Goal: Task Accomplishment & Management: Use online tool/utility

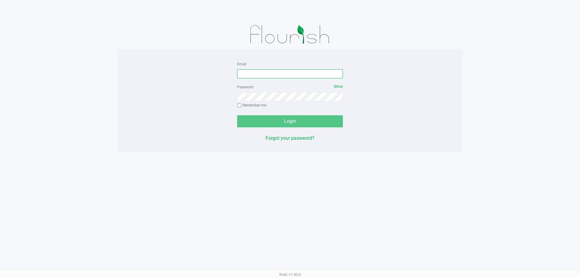
click at [293, 71] on input "Email" at bounding box center [290, 73] width 106 height 9
type input "[EMAIL_ADDRESS][DOMAIN_NAME]"
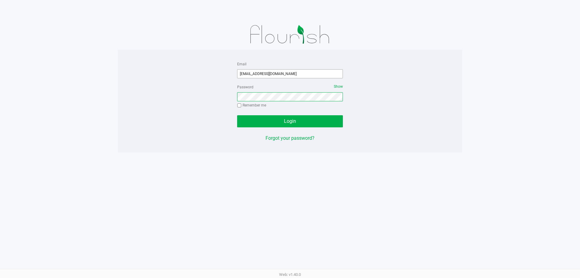
click at [237, 115] on button "Login" at bounding box center [290, 121] width 106 height 12
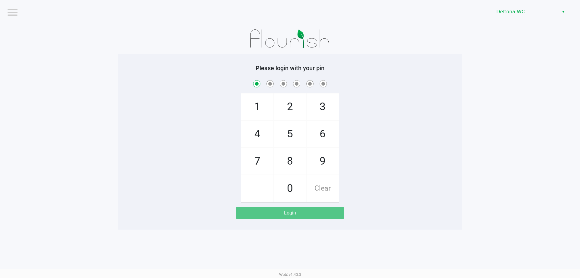
checkbox input "true"
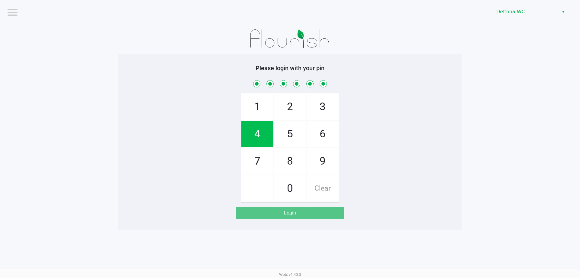
checkbox input "true"
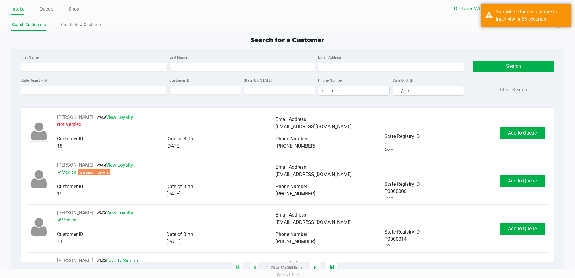
click at [167, 27] on ul "Search Customers Create New Customer" at bounding box center [149, 25] width 276 height 10
click at [168, 26] on ul "Search Customers Create New Customer" at bounding box center [149, 25] width 276 height 10
click at [177, 27] on ul "Search Customers Create New Customer" at bounding box center [149, 25] width 276 height 10
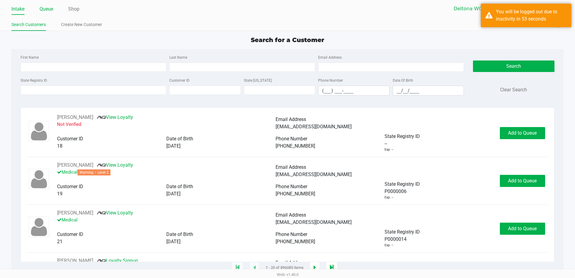
click at [51, 11] on link "Queue" at bounding box center [47, 9] width 14 height 8
click at [49, 11] on link "Queue" at bounding box center [47, 9] width 14 height 8
click at [77, 13] on link "Shop" at bounding box center [73, 9] width 11 height 8
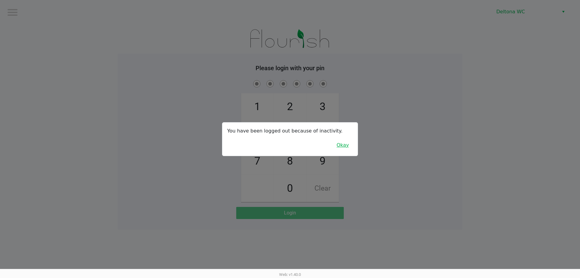
click at [347, 145] on button "Okay" at bounding box center [343, 144] width 20 height 11
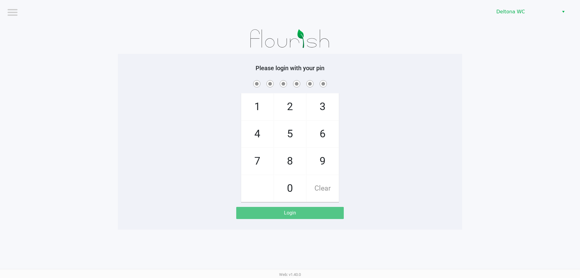
click at [393, 147] on div "1 4 7 2 5 8 0 3 6 9 Clear" at bounding box center [290, 140] width 344 height 123
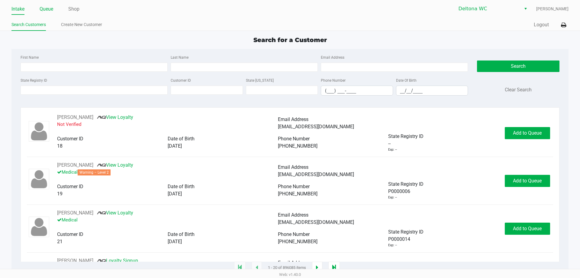
click at [47, 11] on link "Queue" at bounding box center [47, 9] width 14 height 8
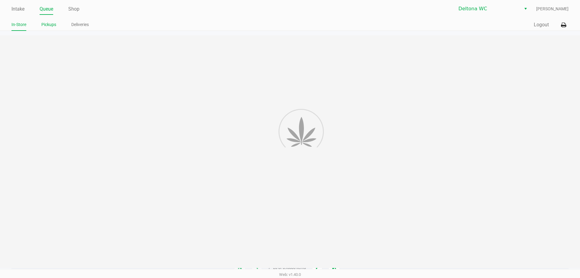
click at [49, 23] on link "Pickups" at bounding box center [48, 25] width 15 height 8
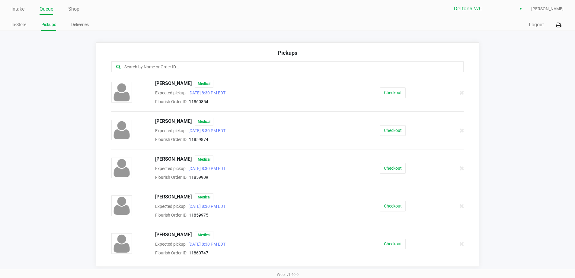
drag, startPoint x: 179, startPoint y: 77, endPoint x: 187, endPoint y: 71, distance: 9.9
click at [179, 77] on div at bounding box center [288, 70] width 362 height 18
click at [187, 71] on div at bounding box center [287, 66] width 353 height 11
click at [192, 68] on input "text" at bounding box center [278, 66] width 309 height 7
drag, startPoint x: 192, startPoint y: 68, endPoint x: 195, endPoint y: 65, distance: 4.7
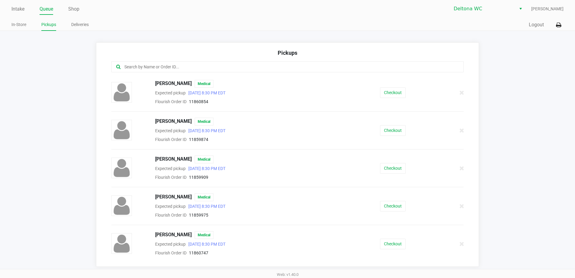
click at [193, 66] on input "text" at bounding box center [278, 66] width 309 height 7
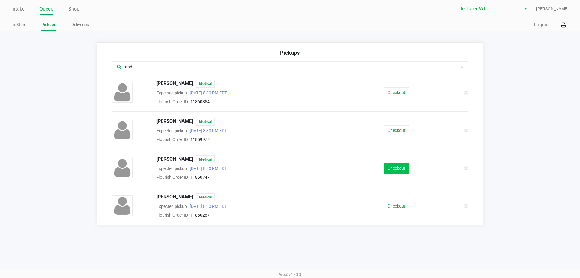
type input "and"
click at [392, 167] on button "Checkout" at bounding box center [397, 168] width 26 height 11
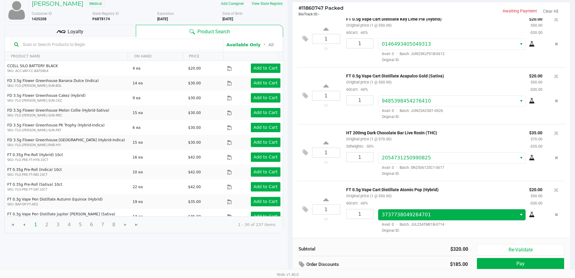
scroll to position [62, 0]
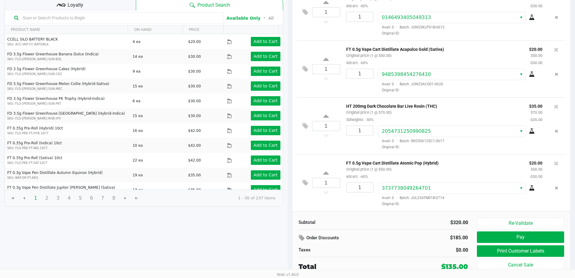
click at [91, 8] on div "Loyalty" at bounding box center [70, 4] width 131 height 12
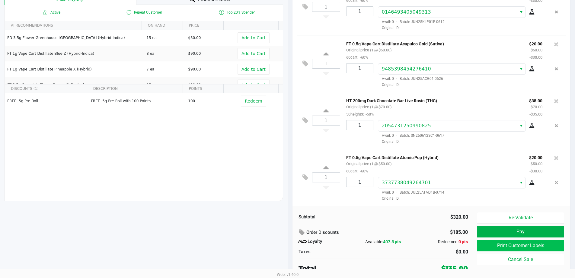
scroll to position [69, 0]
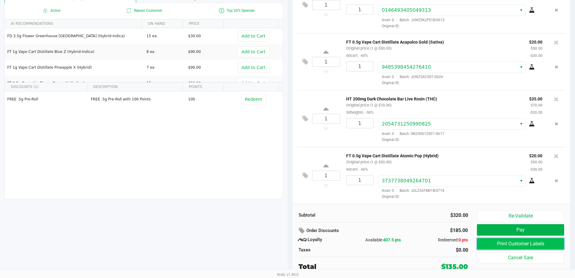
click at [536, 242] on button "Print Customer Labels" at bounding box center [520, 243] width 87 height 11
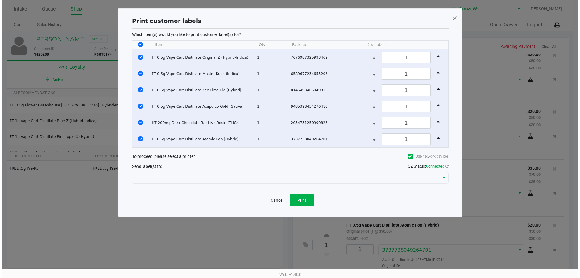
scroll to position [0, 0]
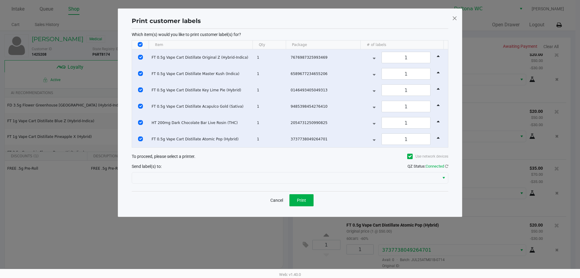
click at [306, 193] on div "Cancel Print" at bounding box center [290, 200] width 317 height 18
click at [301, 199] on span "Print" at bounding box center [301, 200] width 9 height 5
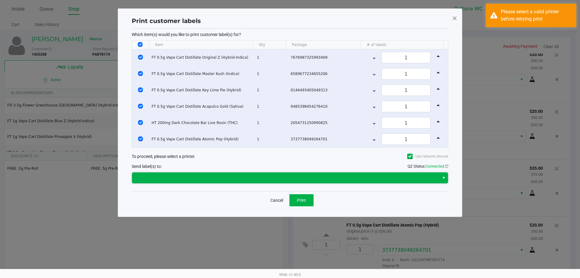
click at [220, 174] on span at bounding box center [286, 177] width 300 height 7
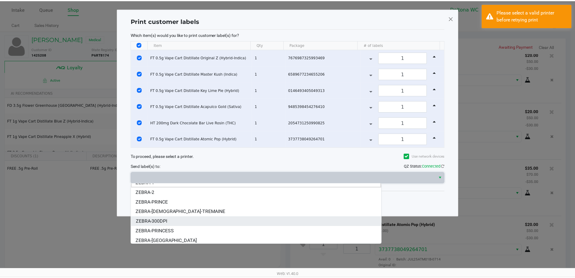
scroll to position [7, 0]
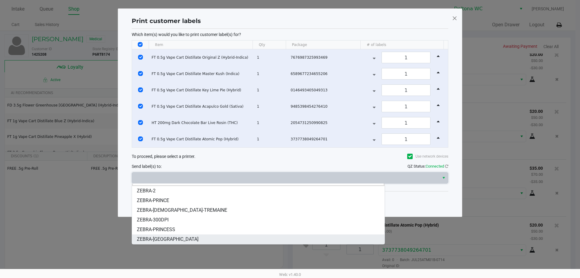
click at [208, 236] on li "ZEBRA-LESOTHO" at bounding box center [258, 239] width 253 height 10
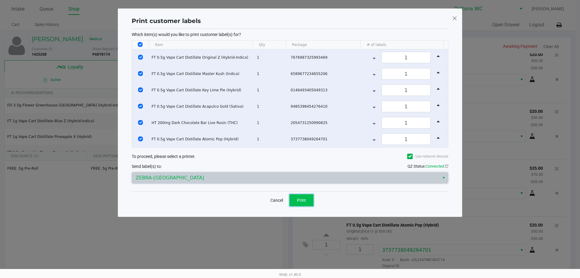
click at [308, 201] on button "Print" at bounding box center [301, 200] width 24 height 12
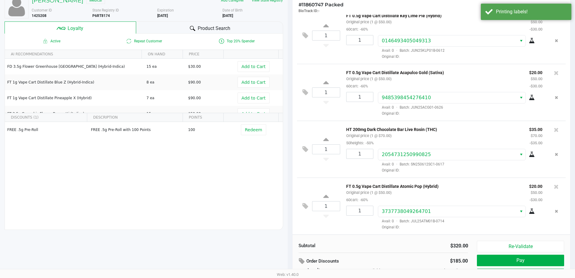
scroll to position [69, 0]
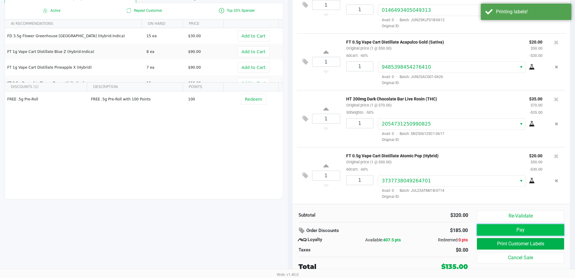
click at [506, 227] on button "Pay" at bounding box center [520, 229] width 87 height 11
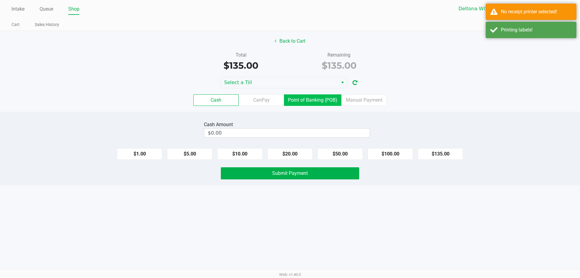
click at [332, 101] on label "Point of Banking (POB)" at bounding box center [312, 99] width 57 height 11
click at [0, 0] on 7 "Point of Banking (POB)" at bounding box center [0, 0] width 0 height 0
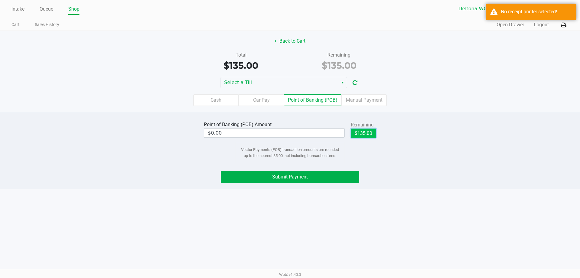
click at [366, 135] on button "$135.00" at bounding box center [363, 132] width 25 height 9
type input "$135.00"
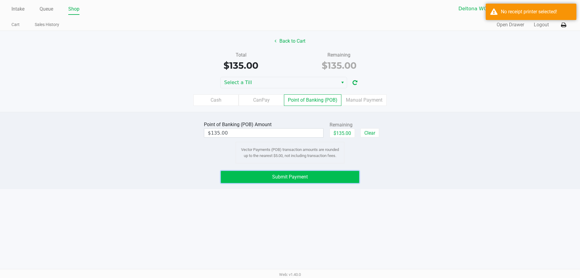
click at [336, 176] on button "Submit Payment" at bounding box center [290, 177] width 138 height 12
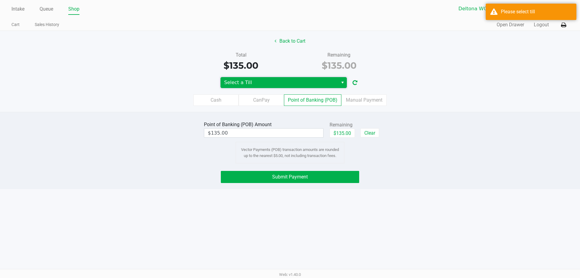
click at [332, 79] on span "Select a Till" at bounding box center [280, 82] width 118 height 11
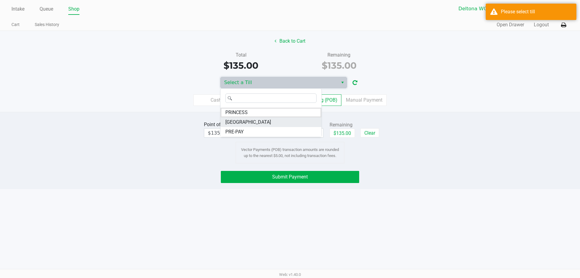
click at [294, 122] on li "LESOTHO" at bounding box center [271, 122] width 101 height 10
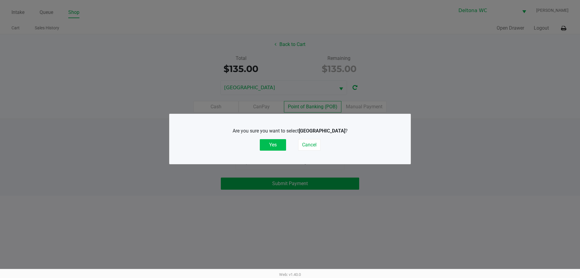
click at [275, 146] on button "Yes" at bounding box center [273, 144] width 26 height 11
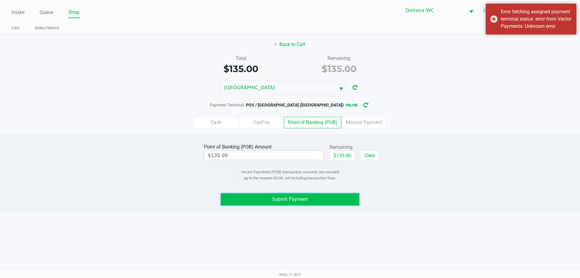
click at [302, 202] on button "Submit Payment" at bounding box center [290, 199] width 138 height 12
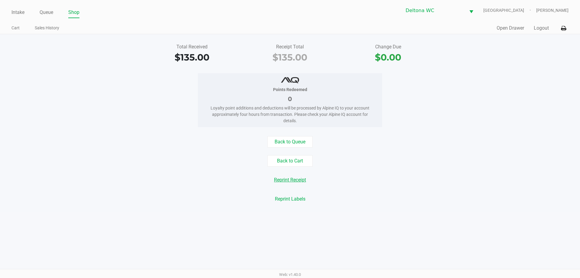
click at [299, 180] on button "Reprint Receipt" at bounding box center [290, 179] width 40 height 11
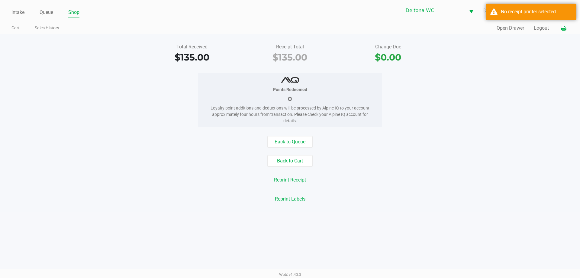
click at [564, 31] on button at bounding box center [564, 28] width 10 height 11
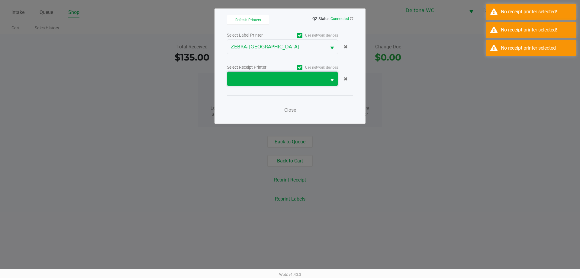
click at [310, 77] on span at bounding box center [277, 78] width 92 height 7
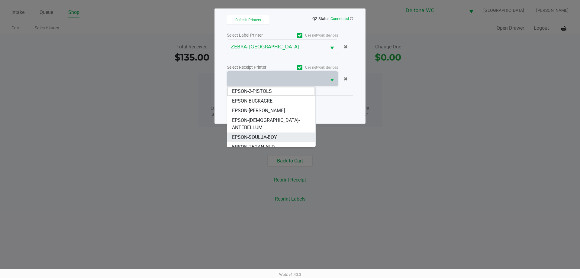
click at [281, 132] on li "EPSON-SOULJA-BOY" at bounding box center [271, 137] width 88 height 10
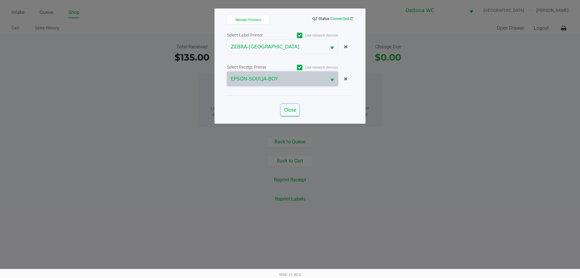
click at [289, 109] on span "Close" at bounding box center [290, 110] width 12 height 6
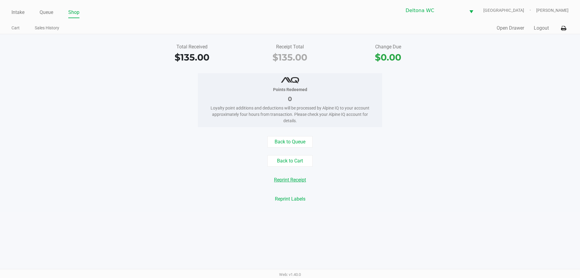
click at [305, 179] on button "Reprint Receipt" at bounding box center [290, 179] width 40 height 11
click at [8, 98] on div "Points Redeemed 0 Loyalty point additions and deductions will be processed by A…" at bounding box center [289, 100] width 589 height 54
click at [34, 95] on div "Points Redeemed 0 Loyalty point additions and deductions will be processed by A…" at bounding box center [289, 100] width 589 height 54
click at [16, 14] on link "Intake" at bounding box center [17, 12] width 13 height 8
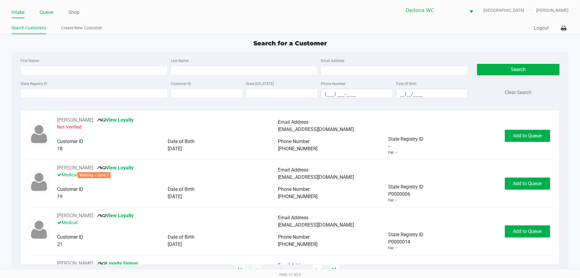
click at [49, 8] on li "Queue" at bounding box center [47, 13] width 14 height 11
click at [49, 10] on link "Queue" at bounding box center [47, 12] width 14 height 8
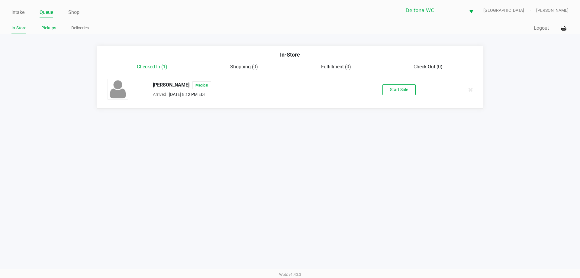
click at [52, 26] on link "Pickups" at bounding box center [48, 28] width 15 height 8
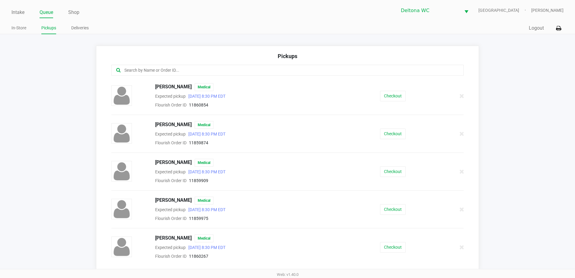
click at [171, 71] on input "text" at bounding box center [278, 70] width 309 height 7
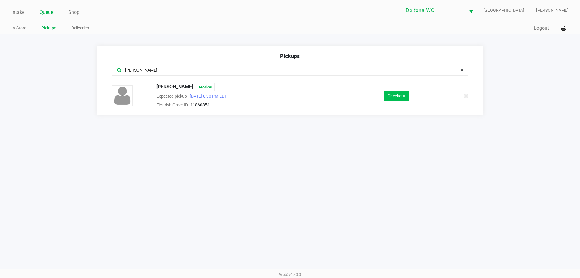
type input "alex"
click at [394, 95] on button "Checkout" at bounding box center [397, 96] width 26 height 11
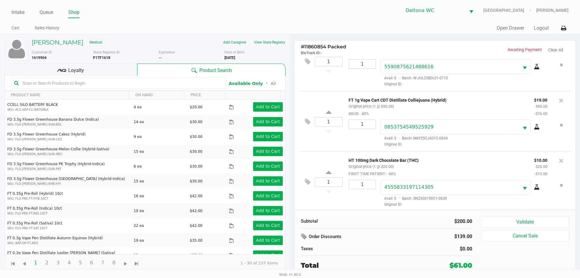
scroll to position [89, 0]
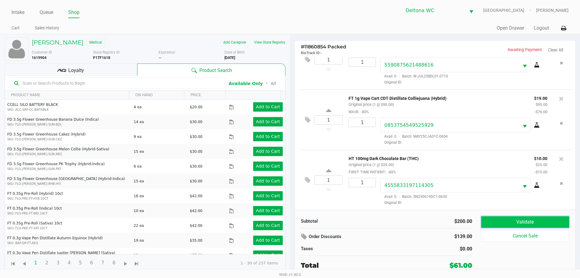
click at [546, 220] on button "Validate" at bounding box center [525, 221] width 88 height 11
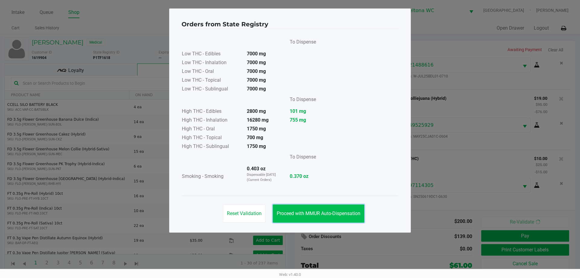
click at [345, 209] on button "Proceed with MMUR Auto-Dispensation" at bounding box center [319, 213] width 92 height 18
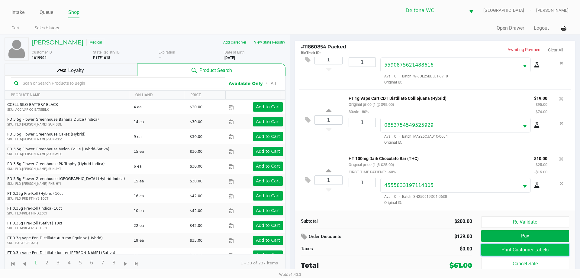
click at [519, 251] on button "Print Customer Labels" at bounding box center [525, 249] width 88 height 11
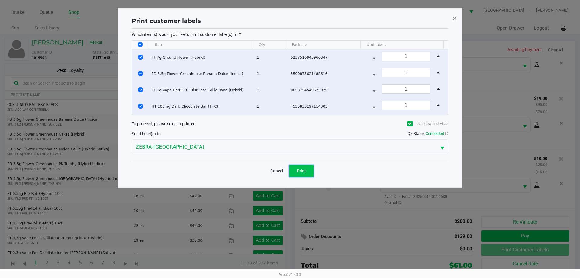
click at [305, 169] on span "Print" at bounding box center [301, 170] width 9 height 5
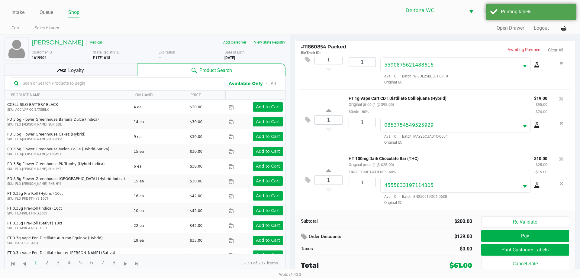
click at [129, 69] on div "Loyalty" at bounding box center [71, 69] width 133 height 12
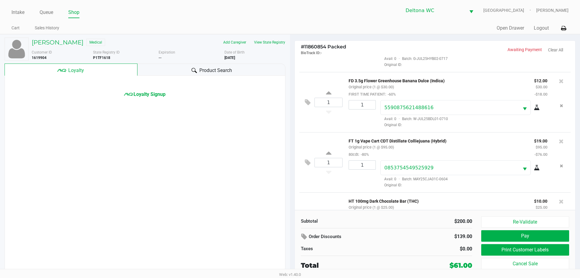
scroll to position [28, 0]
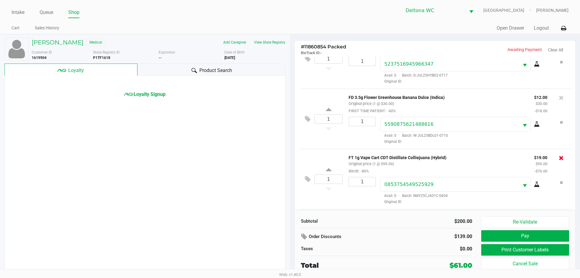
click at [559, 160] on icon at bounding box center [561, 158] width 5 height 6
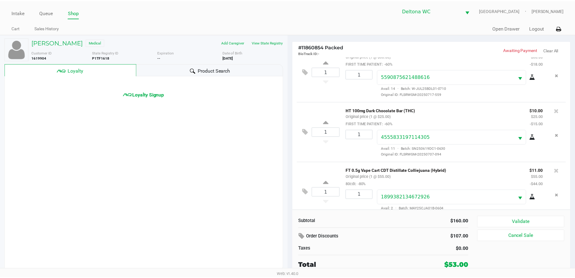
scroll to position [89, 0]
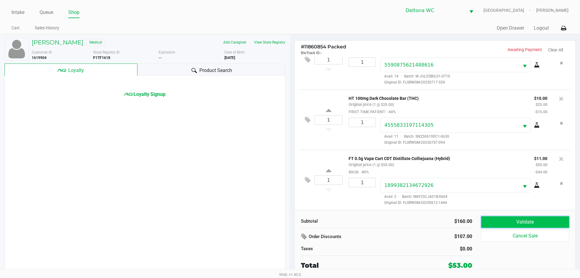
click at [533, 224] on button "Validate" at bounding box center [525, 221] width 88 height 11
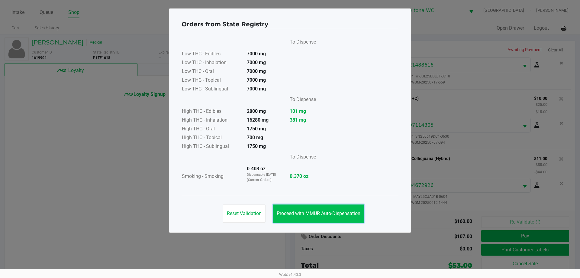
click at [325, 211] on span "Proceed with MMUR Auto-Dispensation" at bounding box center [319, 213] width 84 height 6
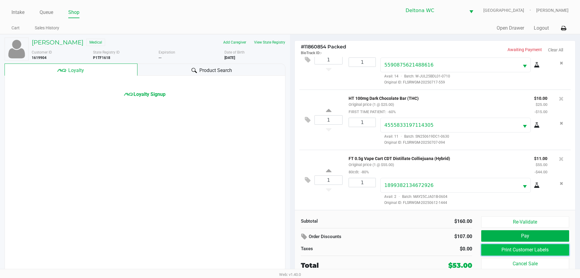
click at [505, 251] on button "Print Customer Labels" at bounding box center [525, 249] width 88 height 11
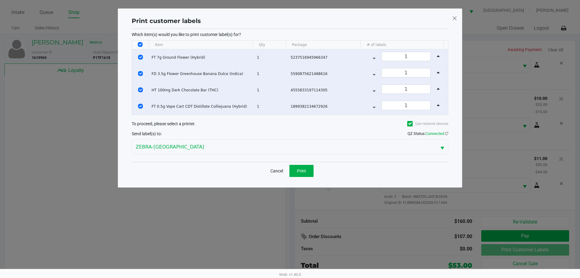
click at [140, 46] on input "Select All Rows" at bounding box center [140, 44] width 5 height 5
checkbox input "false"
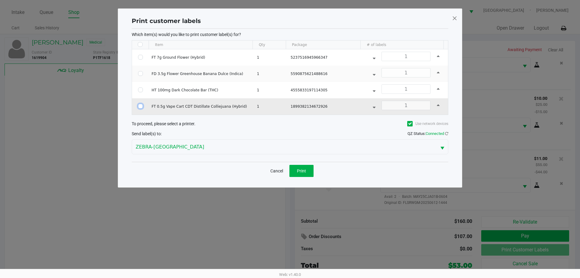
click at [140, 107] on input "Select Row" at bounding box center [140, 106] width 5 height 5
checkbox input "true"
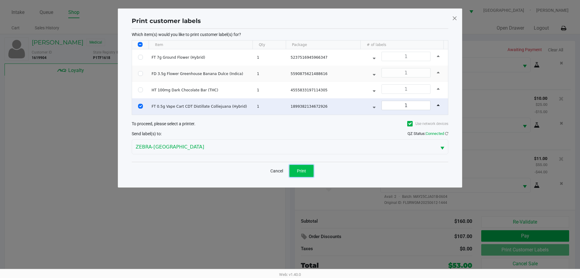
click at [303, 169] on span "Print" at bounding box center [301, 170] width 9 height 5
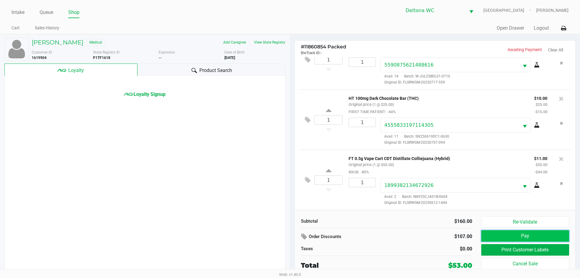
click at [532, 235] on button "Pay" at bounding box center [525, 235] width 88 height 11
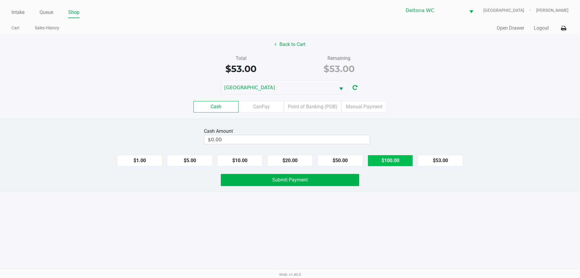
click at [396, 161] on button "$100.00" at bounding box center [390, 160] width 45 height 11
type input "$100.00"
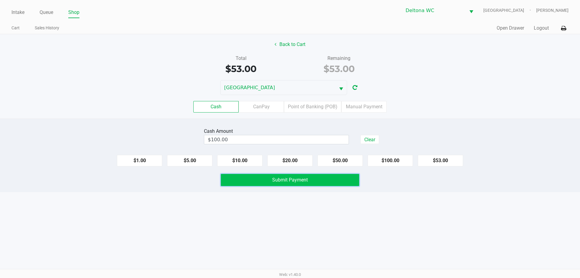
click at [319, 180] on button "Submit Payment" at bounding box center [290, 180] width 138 height 12
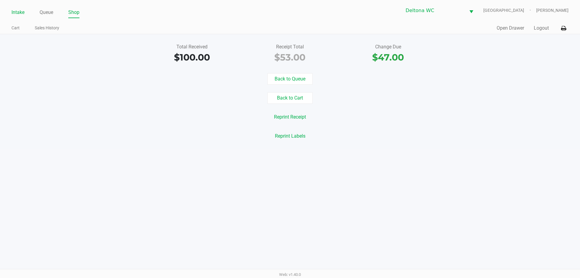
click at [14, 12] on link "Intake" at bounding box center [17, 12] width 13 height 8
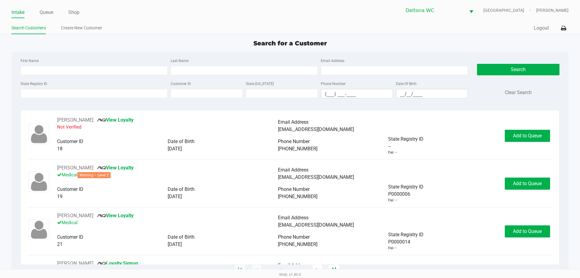
click at [142, 17] on ul "Intake Queue Shop" at bounding box center [150, 13] width 279 height 10
click at [208, 28] on ul "Search Customers Create New Customer" at bounding box center [150, 29] width 279 height 10
click at [196, 24] on ul "Search Customers Create New Customer" at bounding box center [150, 29] width 279 height 10
click at [72, 95] on input "State Registry ID" at bounding box center [94, 93] width 147 height 9
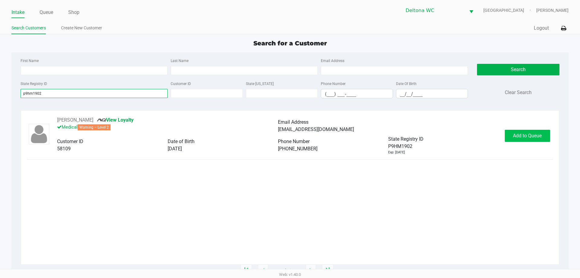
type input "p9hm1902"
click at [520, 133] on span "Add to Queue" at bounding box center [527, 136] width 29 height 6
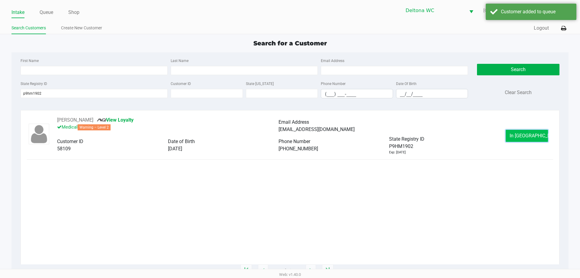
click at [522, 136] on span "In Queue" at bounding box center [535, 136] width 51 height 6
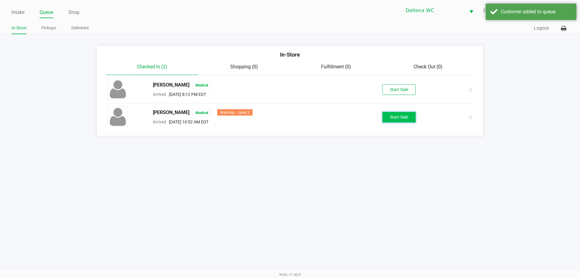
click at [391, 118] on button "Start Sale" at bounding box center [398, 117] width 33 height 11
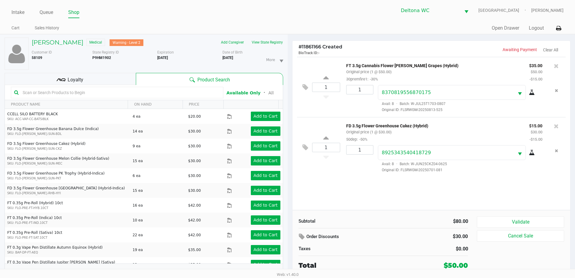
click at [108, 85] on kendo-grid-toolbar "Available Only ᛫ All" at bounding box center [144, 92] width 278 height 15
click at [110, 79] on div "Loyalty" at bounding box center [70, 79] width 131 height 12
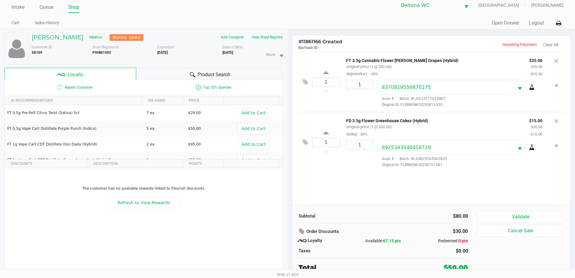
scroll to position [6, 0]
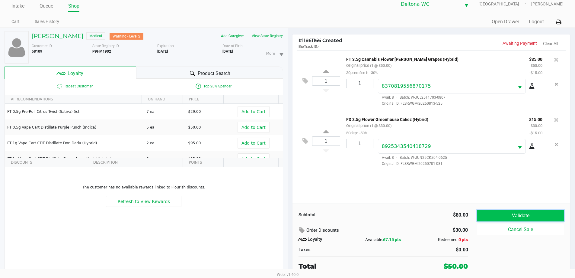
click at [500, 218] on button "Validate" at bounding box center [520, 215] width 87 height 11
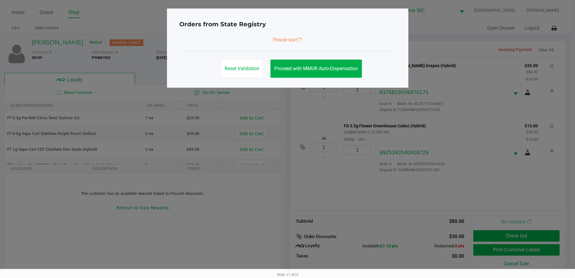
scroll to position [0, 0]
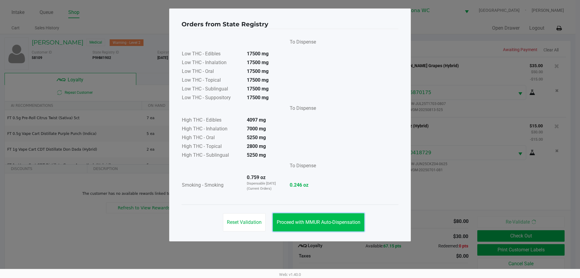
click at [342, 227] on button "Proceed with MMUR Auto-Dispensation" at bounding box center [319, 222] width 92 height 18
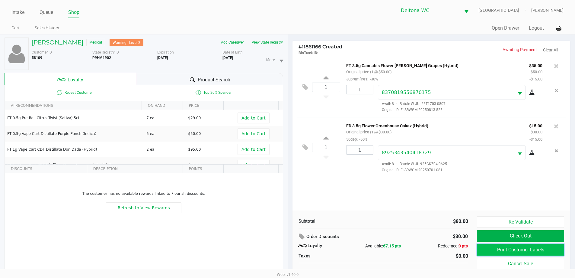
click at [527, 250] on button "Print Customer Labels" at bounding box center [520, 249] width 87 height 11
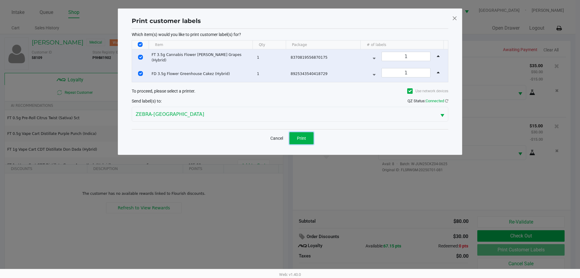
click at [300, 136] on span "Print" at bounding box center [301, 138] width 9 height 5
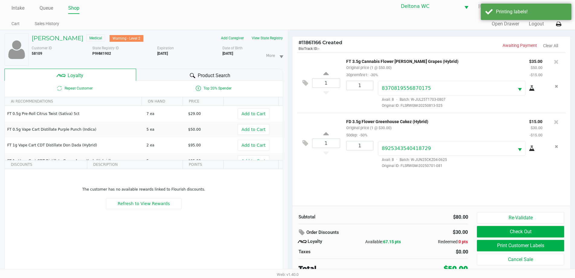
scroll to position [6, 0]
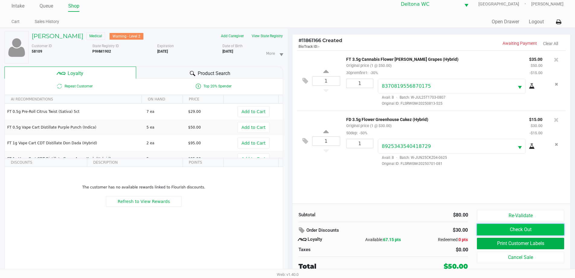
click at [540, 227] on button "Check Out" at bounding box center [520, 229] width 87 height 11
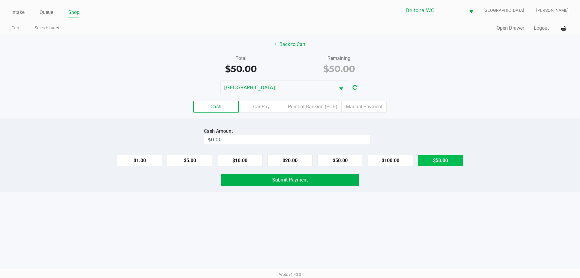
click at [439, 161] on button "$50.00" at bounding box center [440, 160] width 45 height 11
type input "$50.00"
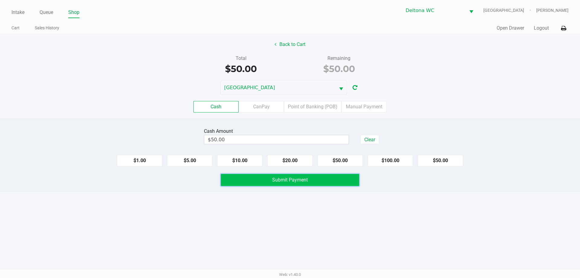
click at [333, 178] on button "Submit Payment" at bounding box center [290, 180] width 138 height 12
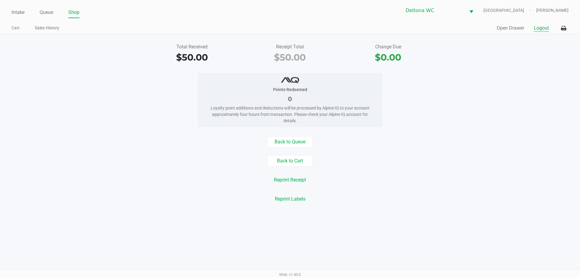
click at [536, 28] on button "Logout" at bounding box center [541, 27] width 15 height 7
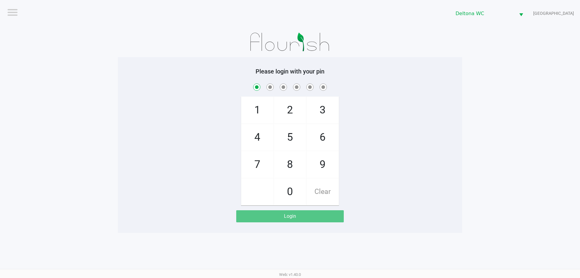
checkbox input "true"
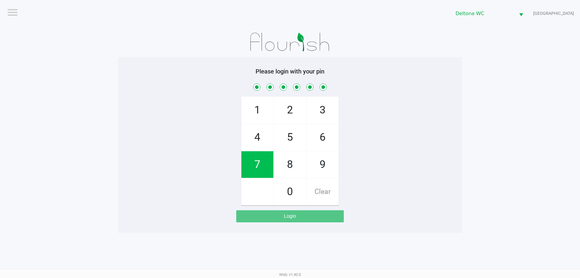
checkbox input "true"
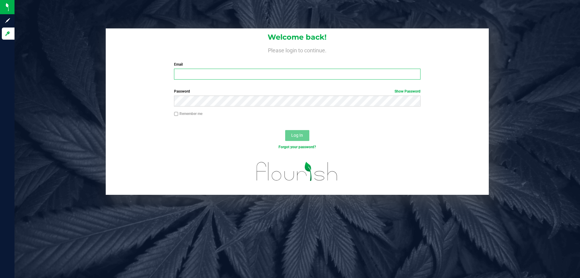
click at [224, 73] on input "Email" at bounding box center [297, 74] width 246 height 11
type input "[EMAIL_ADDRESS][DOMAIN_NAME]"
click at [285, 130] on button "Log In" at bounding box center [297, 135] width 24 height 11
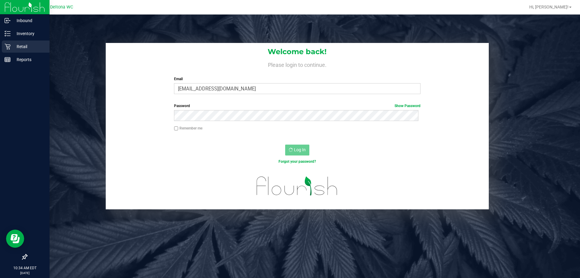
click at [31, 47] on p "Retail" at bounding box center [29, 46] width 36 height 7
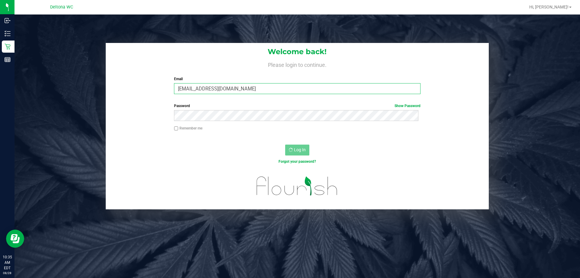
click at [275, 85] on input "[EMAIL_ADDRESS][DOMAIN_NAME]" at bounding box center [297, 88] width 246 height 11
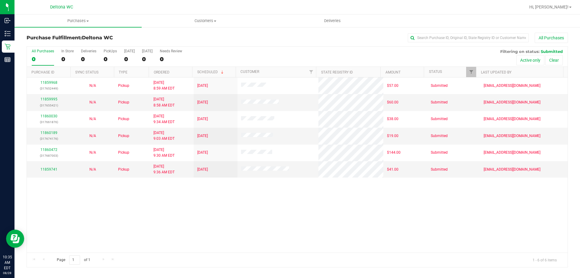
click at [284, 30] on div "Purchase Fulfillment: Deltona WC All Purchases All Purchases 0 In Store 0 Deliv…" at bounding box center [298, 150] width 566 height 247
click at [284, 30] on div "Purchase Fulfillment: Deltona WC All Purchases All Purchases 6 In Store 0 Deliv…" at bounding box center [298, 150] width 566 height 247
click at [210, 42] on div "All Purchases" at bounding box center [387, 38] width 361 height 10
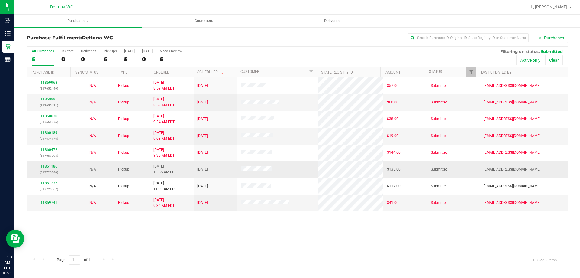
click at [51, 164] on link "11861186" at bounding box center [48, 166] width 17 height 4
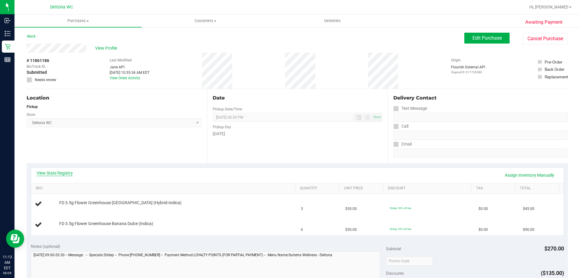
click at [60, 175] on link "View State Registry" at bounding box center [55, 173] width 36 height 6
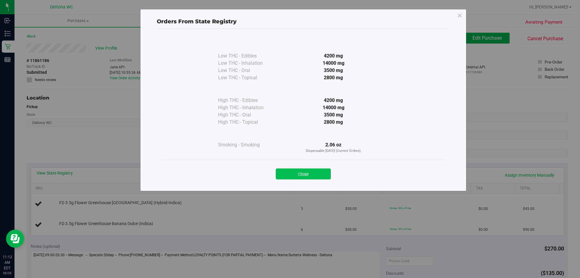
click at [316, 174] on button "Close" at bounding box center [303, 173] width 55 height 11
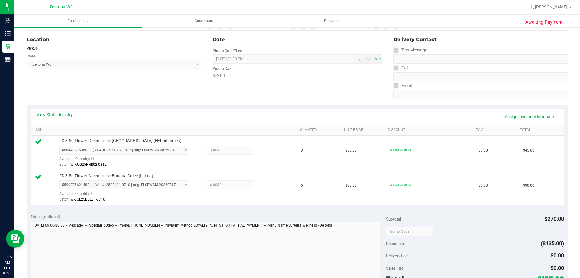
scroll to position [151, 0]
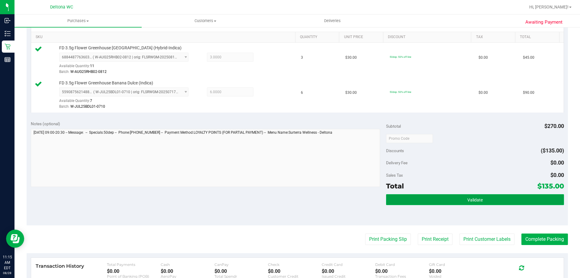
click at [413, 196] on button "Validate" at bounding box center [475, 199] width 178 height 11
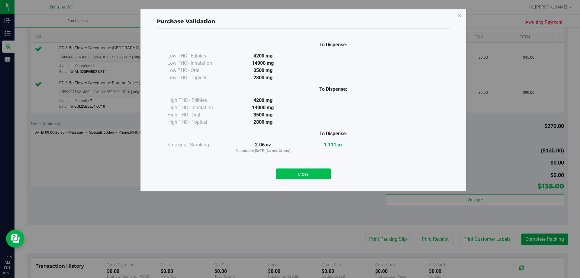
click at [308, 174] on button "Close" at bounding box center [303, 173] width 55 height 11
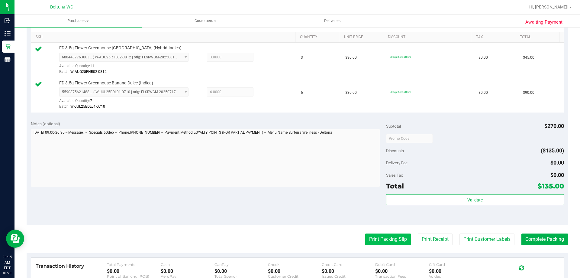
click at [382, 238] on button "Print Packing Slip" at bounding box center [388, 238] width 46 height 11
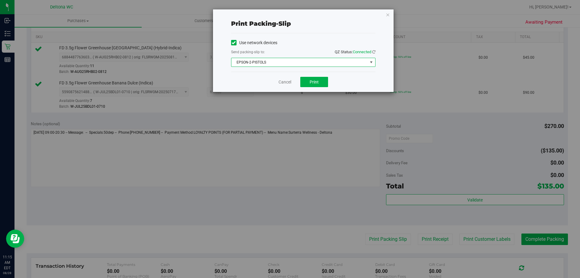
click at [312, 66] on span "EPSON-2-PISTOLS" at bounding box center [299, 62] width 136 height 8
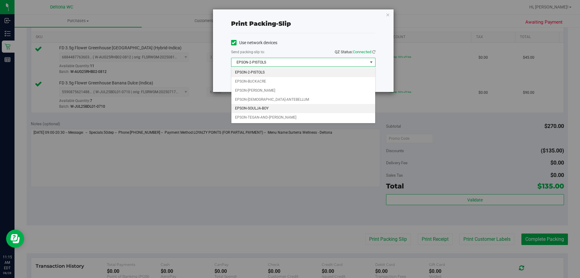
click at [279, 107] on li "EPSON-SOULJA-BOY" at bounding box center [303, 108] width 144 height 9
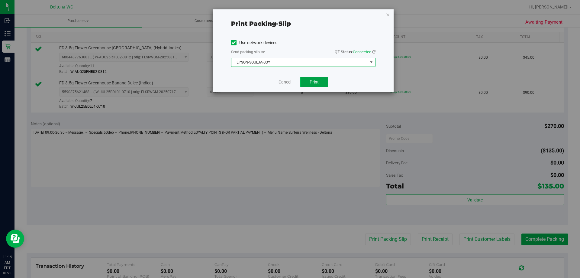
click at [316, 84] on span "Print" at bounding box center [314, 81] width 9 height 5
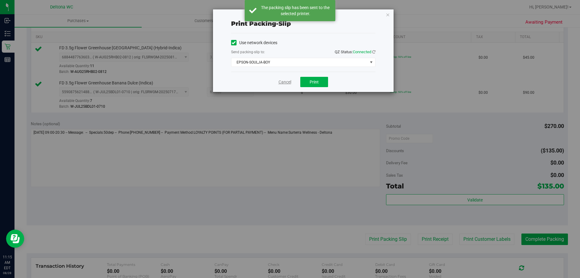
click at [282, 80] on link "Cancel" at bounding box center [285, 82] width 13 height 6
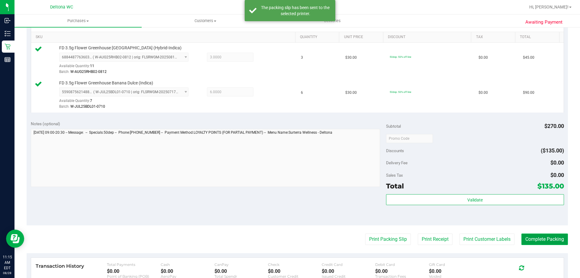
click at [539, 235] on button "Complete Packing" at bounding box center [544, 238] width 47 height 11
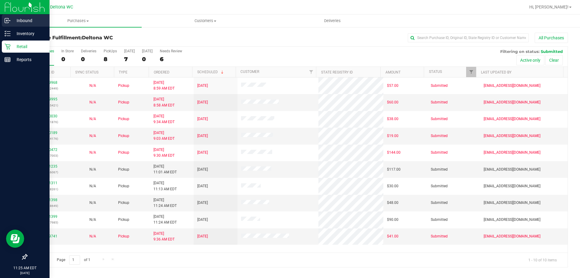
click at [18, 22] on p "Inbound" at bounding box center [29, 20] width 36 height 7
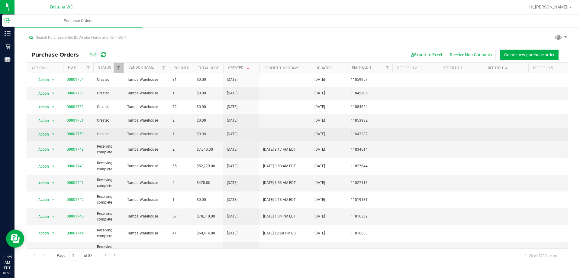
click at [102, 133] on span "Created" at bounding box center [108, 134] width 23 height 6
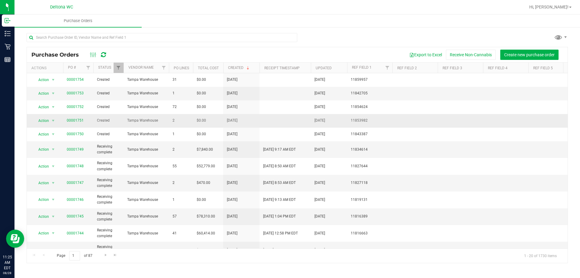
click at [102, 121] on span "Created" at bounding box center [108, 121] width 23 height 6
click at [101, 148] on span "Receiving complete" at bounding box center [108, 148] width 23 height 11
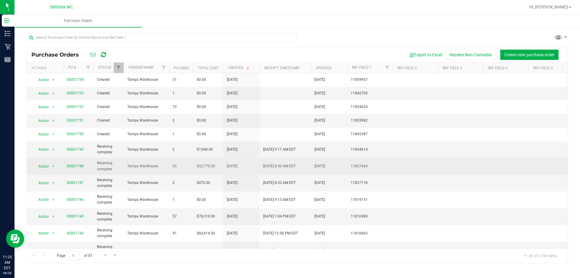
click at [101, 169] on span "Receiving complete" at bounding box center [108, 165] width 23 height 11
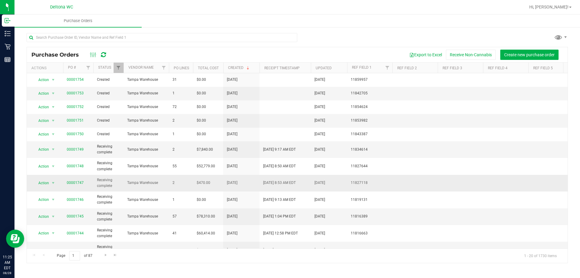
click at [104, 179] on span "Receiving complete" at bounding box center [108, 182] width 23 height 11
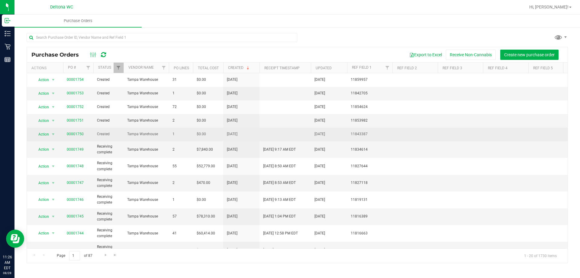
click at [104, 135] on span "Created" at bounding box center [108, 134] width 23 height 6
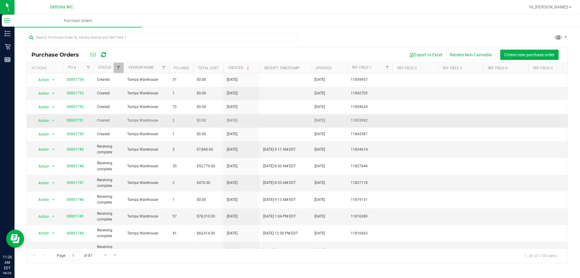
click at [103, 121] on span "Created" at bounding box center [108, 121] width 23 height 6
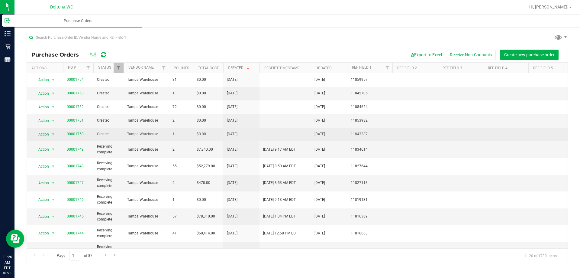
click at [71, 134] on link "00001750" at bounding box center [75, 134] width 17 height 4
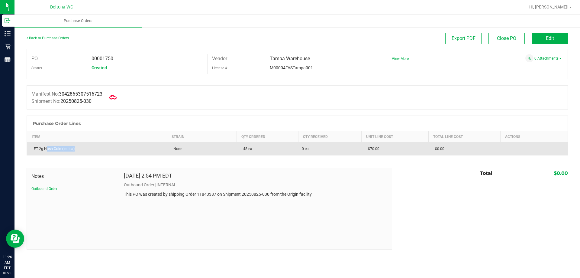
drag, startPoint x: 47, startPoint y: 147, endPoint x: 81, endPoint y: 147, distance: 34.4
click at [81, 147] on div "FT 2g Hash Coin (Indica)" at bounding box center [97, 148] width 133 height 5
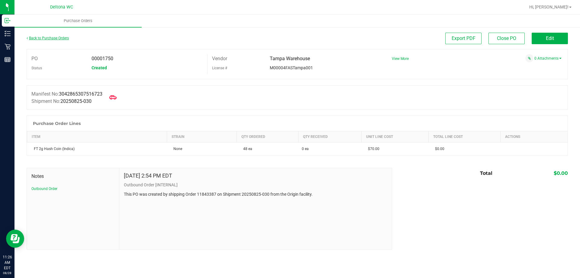
click at [48, 37] on link "Back to Purchase Orders" at bounding box center [48, 38] width 42 height 4
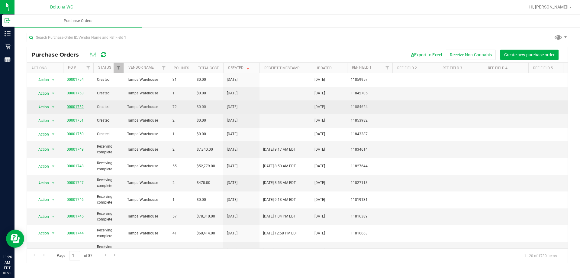
click at [75, 106] on link "00001752" at bounding box center [75, 107] width 17 height 4
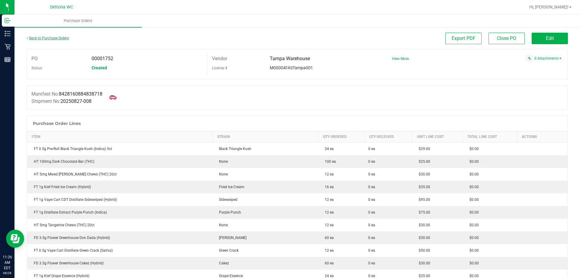
click at [40, 38] on link "Back to Purchase Orders" at bounding box center [48, 38] width 42 height 4
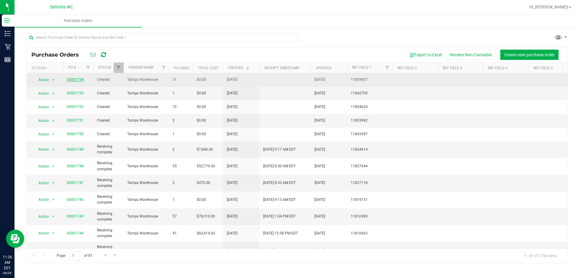
click at [79, 78] on link "00001754" at bounding box center [75, 79] width 17 height 4
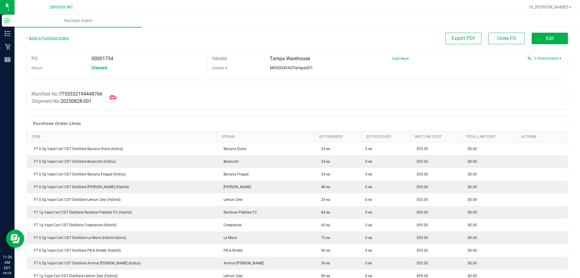
click at [64, 38] on link "Back to Purchase Orders" at bounding box center [48, 38] width 42 height 4
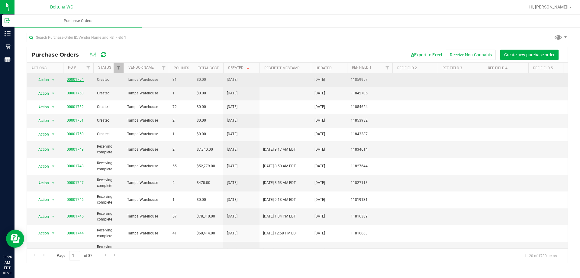
click at [74, 80] on link "00001754" at bounding box center [75, 79] width 17 height 4
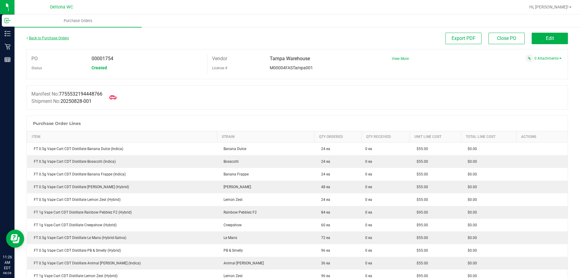
click at [64, 37] on link "Back to Purchase Orders" at bounding box center [48, 38] width 42 height 4
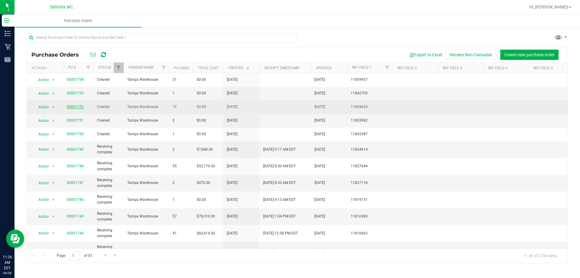
click at [80, 105] on link "00001752" at bounding box center [75, 107] width 17 height 4
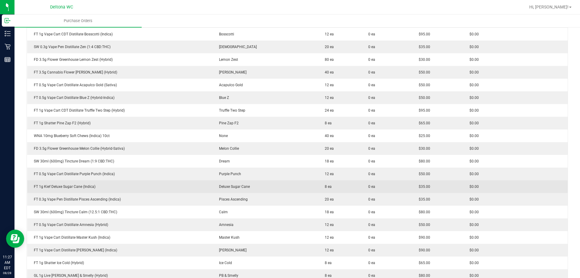
scroll to position [483, 0]
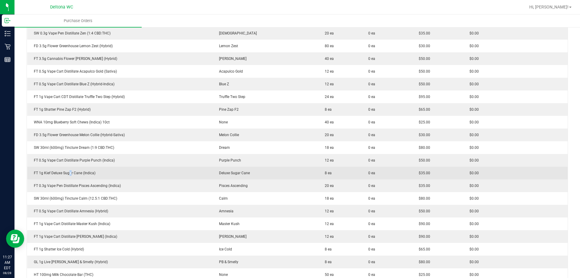
drag, startPoint x: 185, startPoint y: 184, endPoint x: 70, endPoint y: 177, distance: 115.0
click at [70, 177] on td "FT 1g Kief Deluxe Sugar Cane (Indica)" at bounding box center [119, 172] width 185 height 13
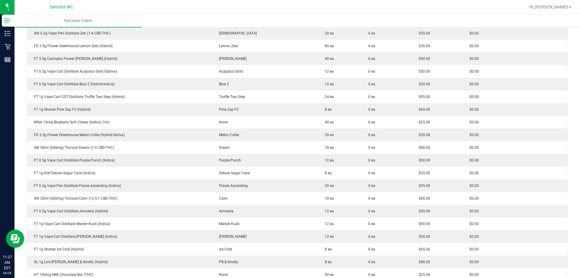
click at [25, 185] on div "Back to Purchase Orders Export PDF Close PO Edit PO 00001752 Status Created Ven…" at bounding box center [298, 107] width 566 height 1129
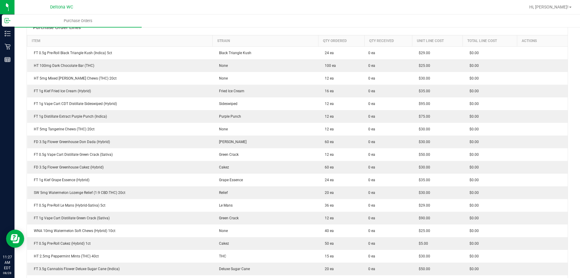
scroll to position [0, 0]
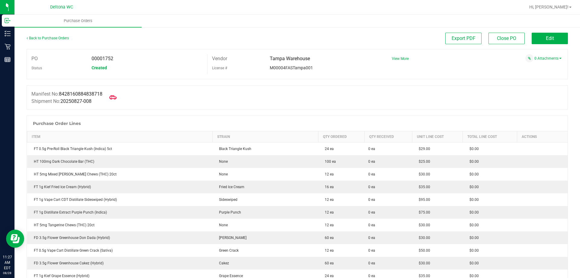
drag, startPoint x: 114, startPoint y: 221, endPoint x: 116, endPoint y: 105, distance: 115.7
click at [54, 39] on link "Back to Purchase Orders" at bounding box center [48, 38] width 42 height 4
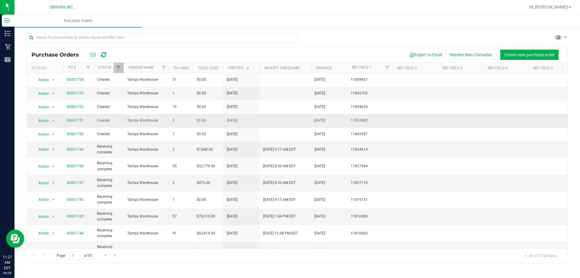
click at [77, 118] on span "00001751" at bounding box center [75, 121] width 17 height 6
click at [79, 120] on link "00001751" at bounding box center [75, 120] width 17 height 4
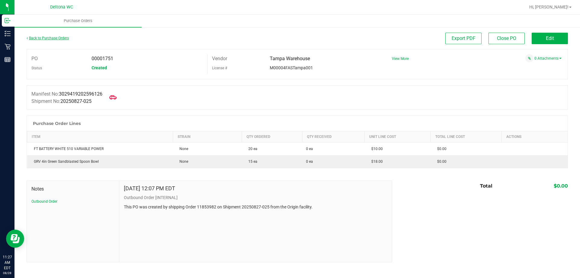
click at [50, 36] on link "Back to Purchase Orders" at bounding box center [48, 38] width 42 height 4
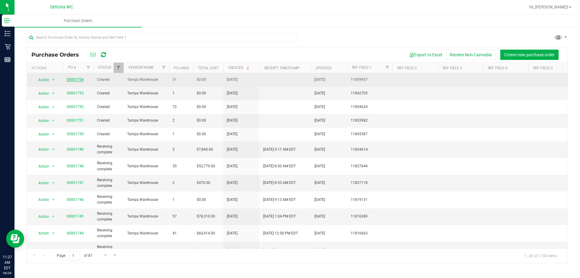
click at [76, 80] on link "00001754" at bounding box center [75, 79] width 17 height 4
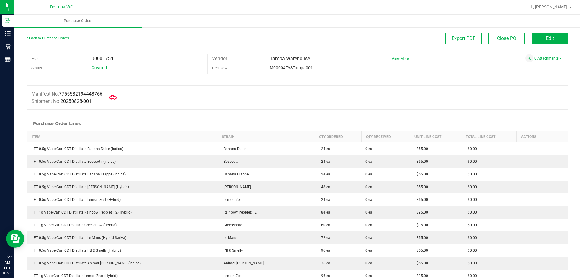
click at [46, 38] on link "Back to Purchase Orders" at bounding box center [48, 38] width 42 height 4
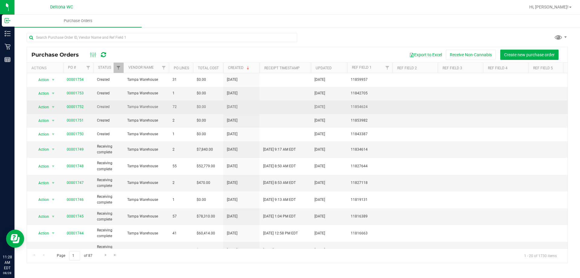
click at [73, 109] on span "00001752" at bounding box center [75, 107] width 17 height 6
click at [78, 108] on link "00001752" at bounding box center [75, 107] width 17 height 4
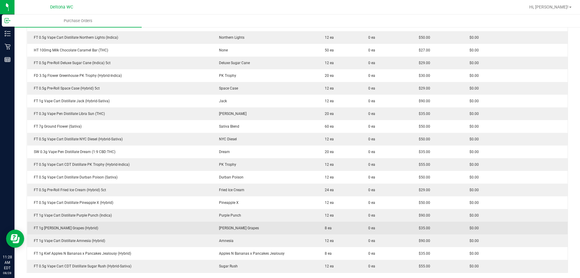
scroll to position [846, 0]
